Goal: Information Seeking & Learning: Learn about a topic

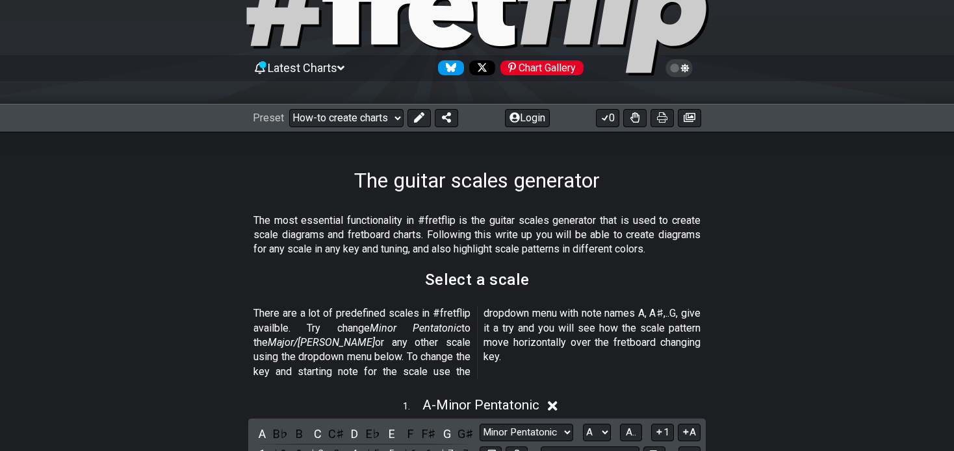
scroll to position [114, 0]
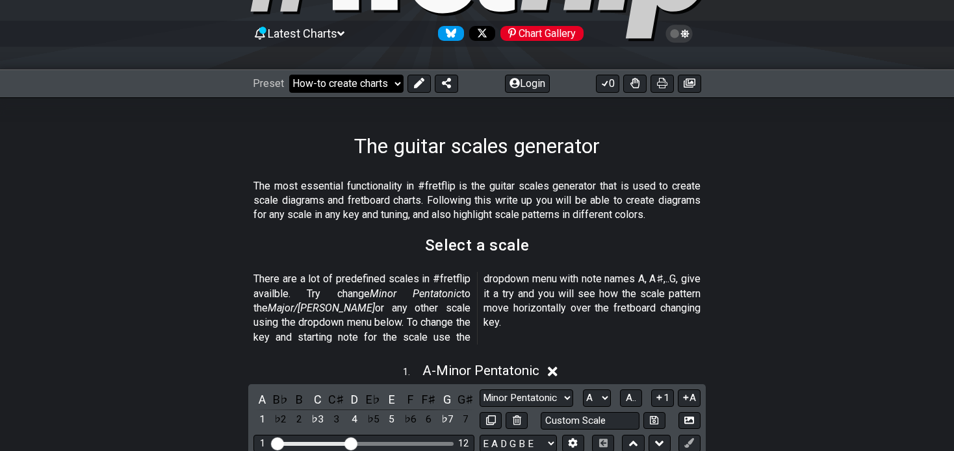
click at [395, 81] on select "Welcome to #fretflip! Initial Preset Custom Preset Minor Pentatonic Major Penta…" at bounding box center [346, 84] width 114 height 18
click at [289, 75] on select "Welcome to #fretflip! Initial Preset Custom Preset Minor Pentatonic Major Penta…" at bounding box center [346, 84] width 114 height 18
select select "/the-7-modes"
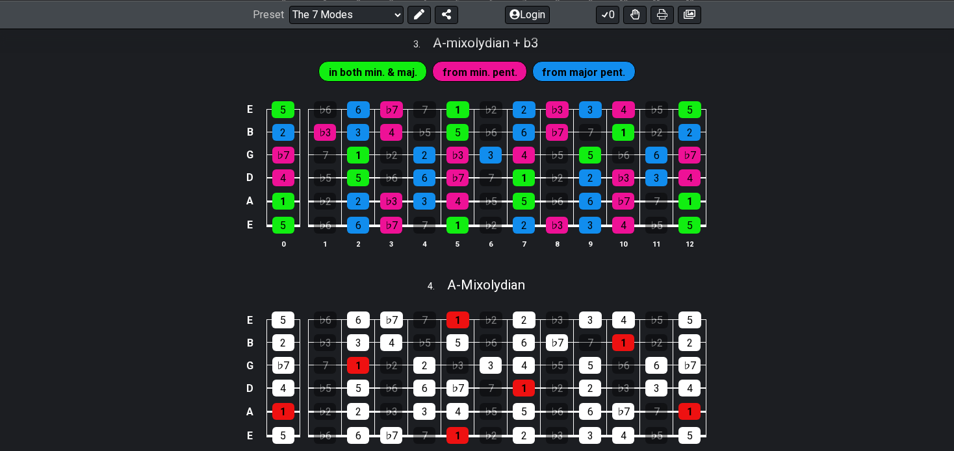
scroll to position [829, 0]
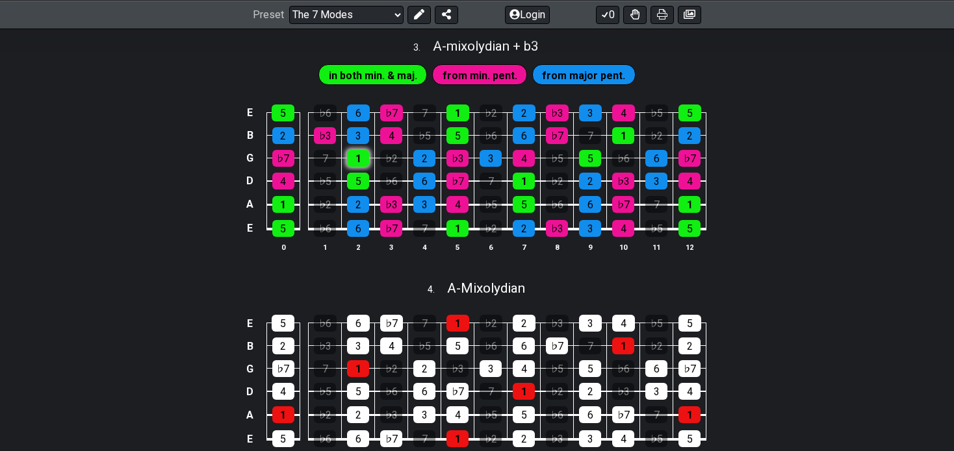
click at [361, 167] on div "1" at bounding box center [358, 158] width 22 height 17
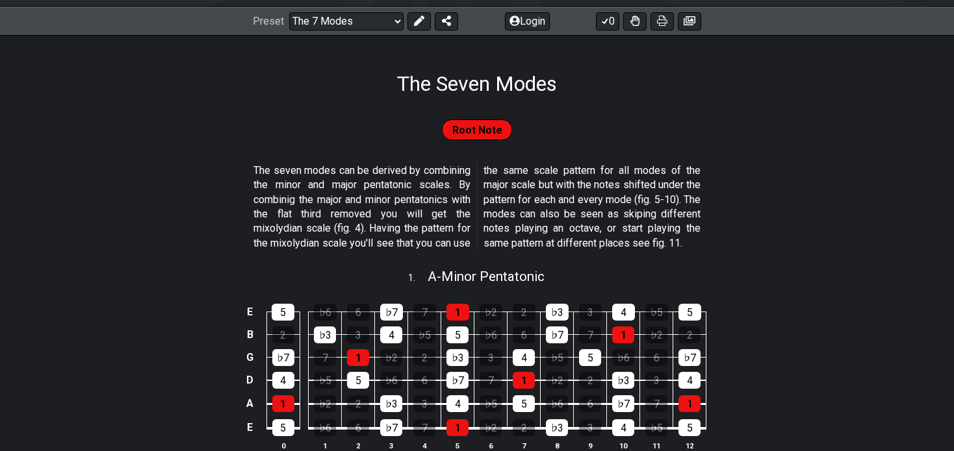
scroll to position [162, 0]
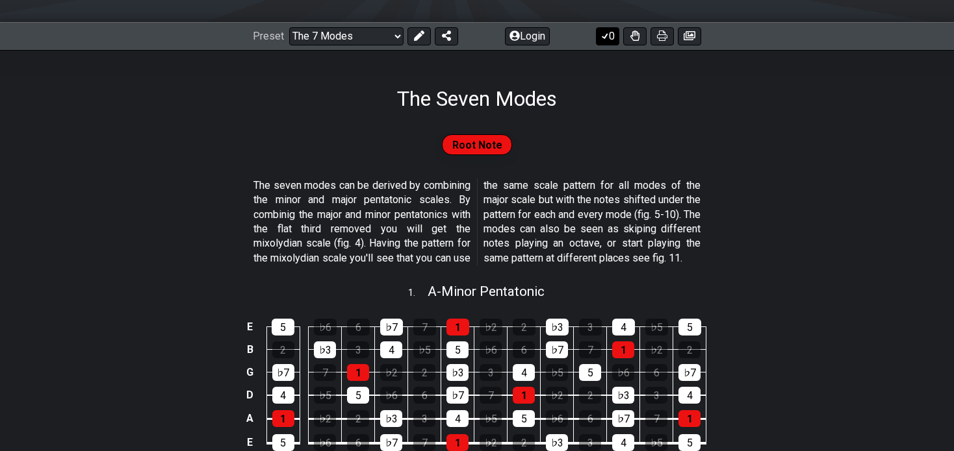
click at [611, 32] on button "0" at bounding box center [607, 36] width 23 height 18
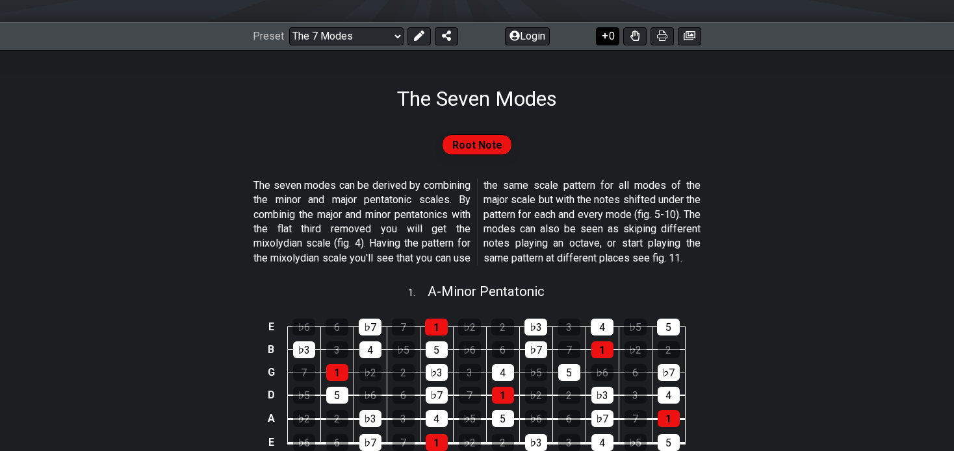
click at [611, 32] on button "0" at bounding box center [607, 36] width 23 height 18
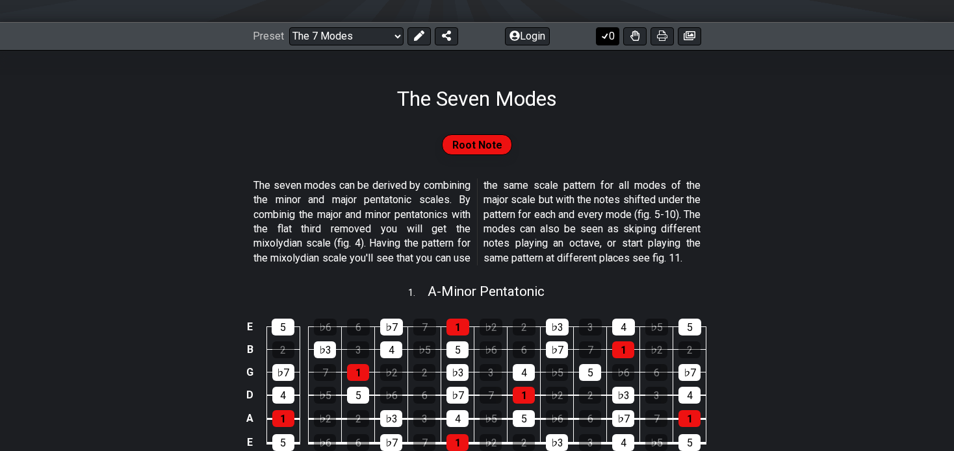
click at [611, 32] on button "0" at bounding box center [607, 36] width 23 height 18
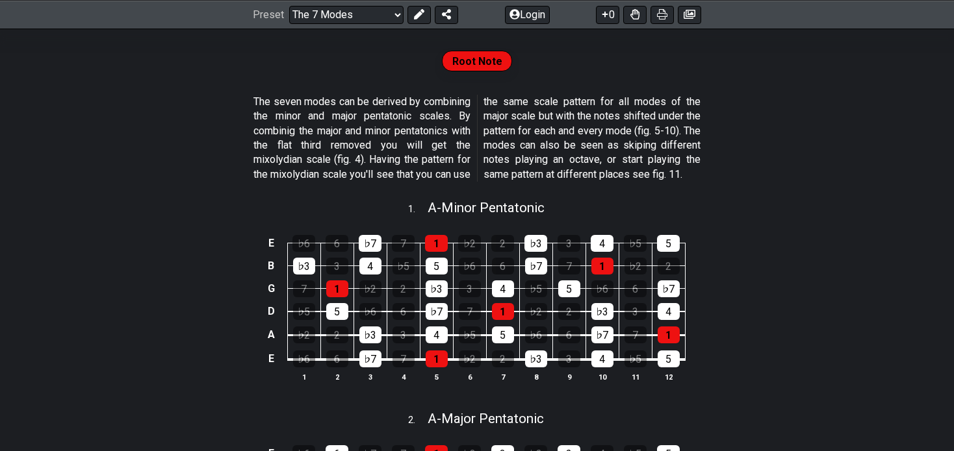
scroll to position [220, 0]
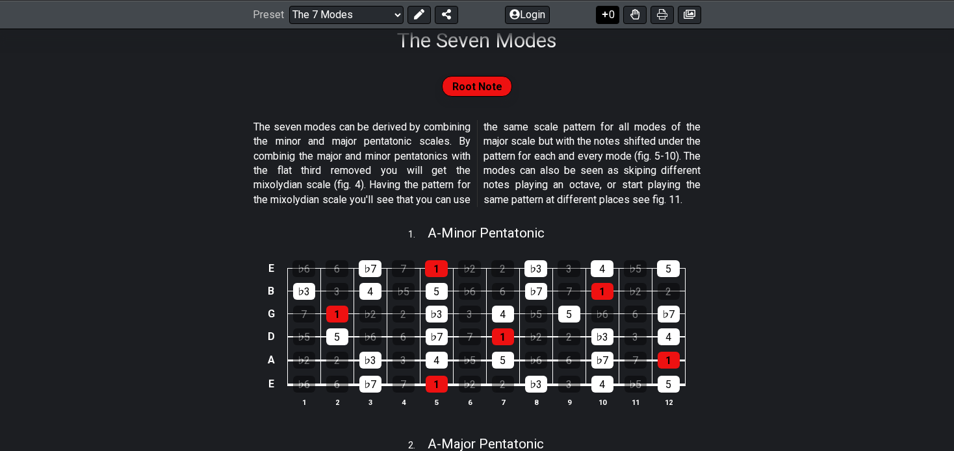
click at [605, 14] on icon at bounding box center [604, 14] width 13 height 10
